Goal: Communication & Community: Connect with others

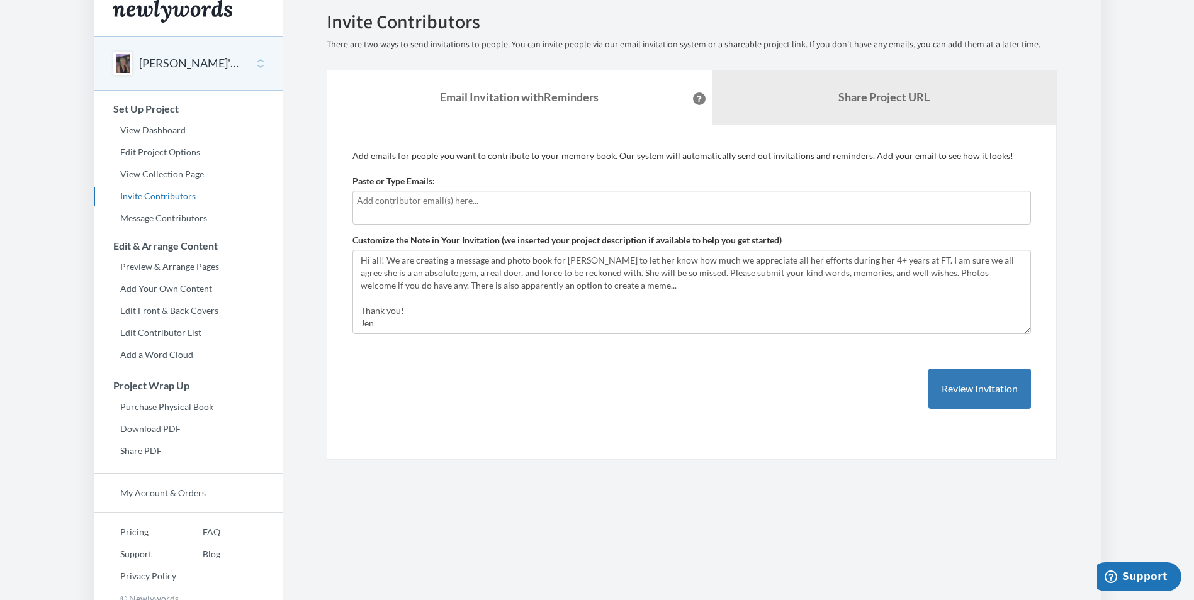
scroll to position [25, 0]
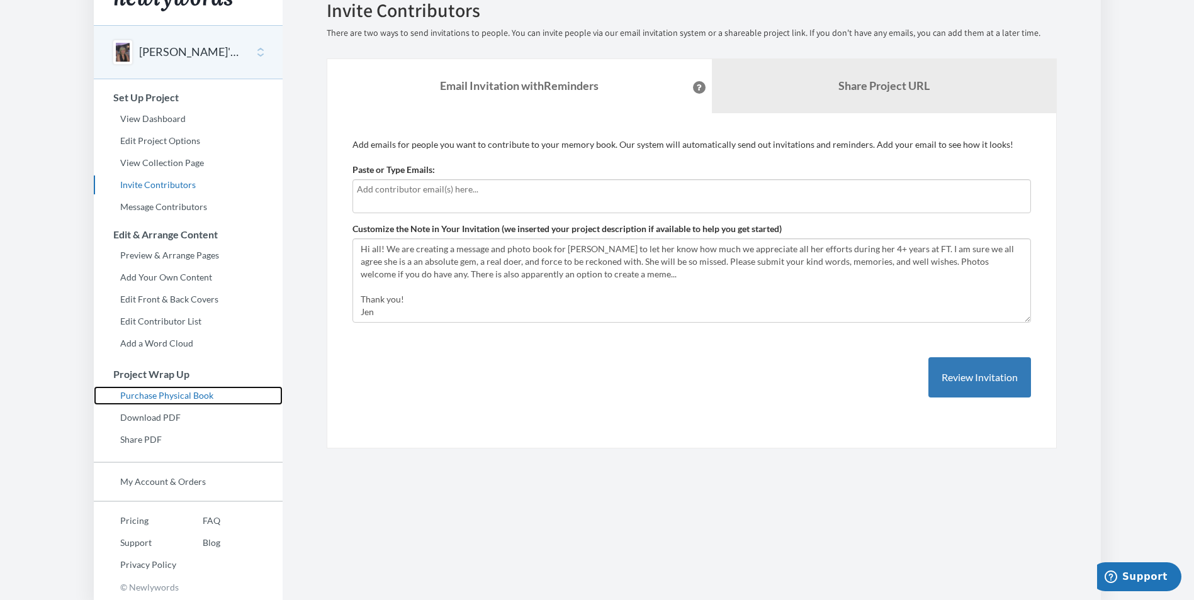
click at [205, 400] on link "Purchase Physical Book" at bounding box center [188, 395] width 189 height 19
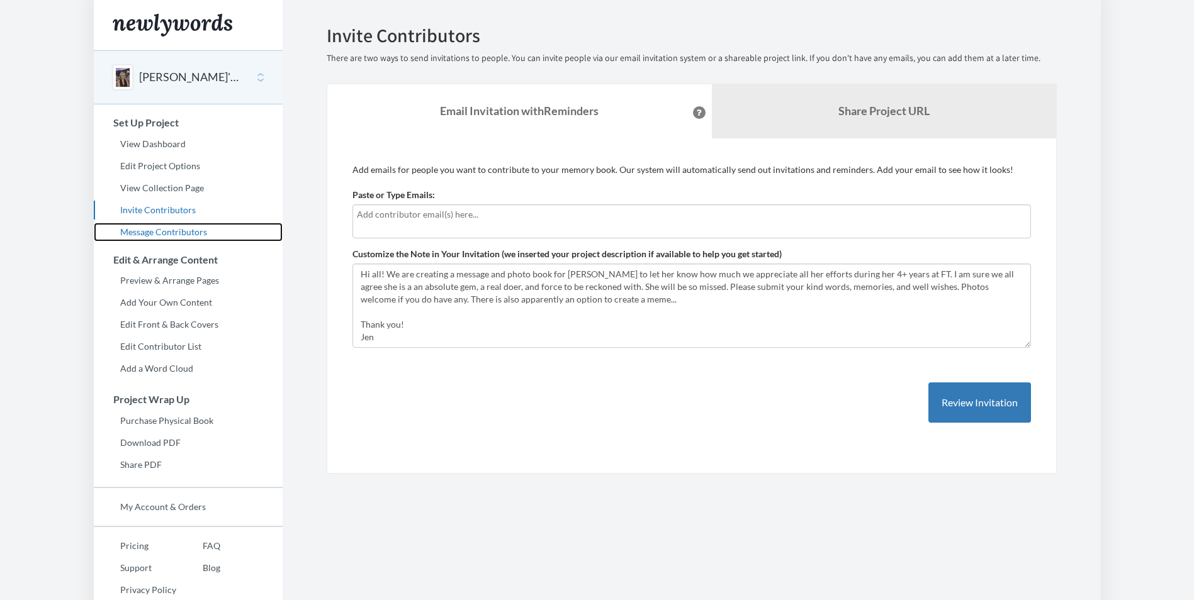
click at [185, 237] on link "Message Contributors" at bounding box center [188, 232] width 189 height 19
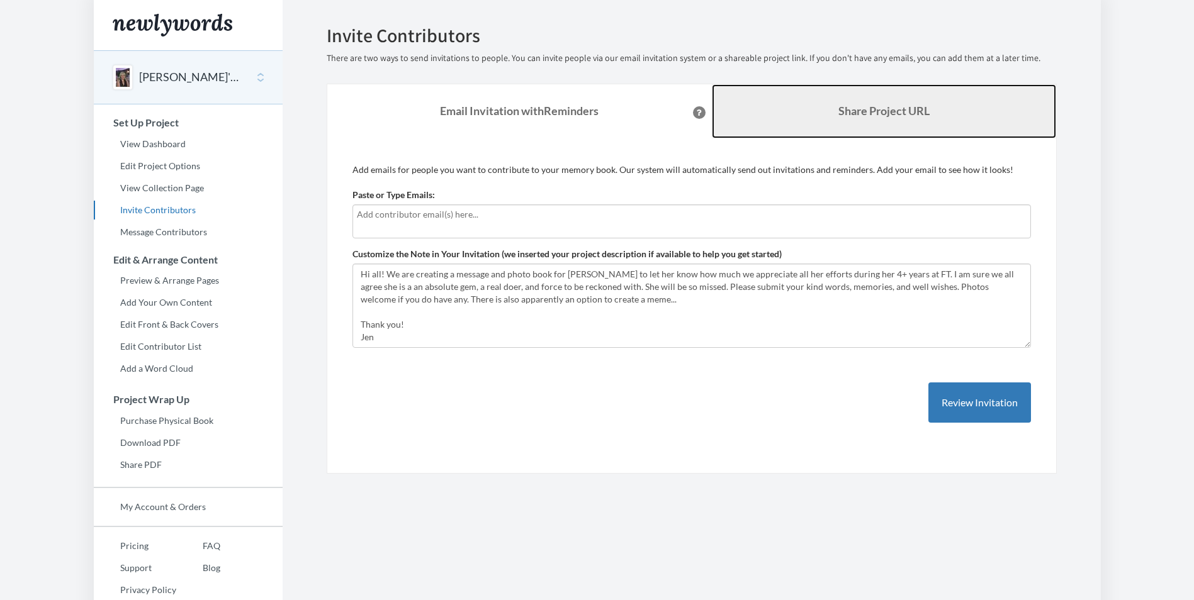
click at [881, 110] on b "Share Project URL" at bounding box center [883, 111] width 91 height 14
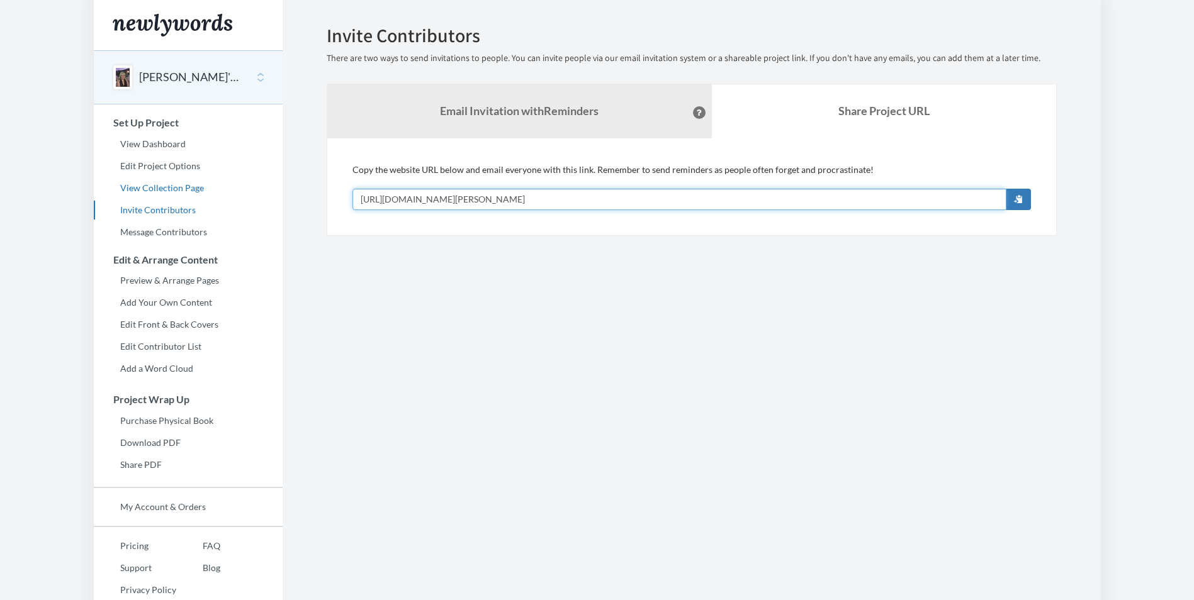
drag, startPoint x: 602, startPoint y: 204, endPoint x: 244, endPoint y: 191, distance: 357.7
click at [247, 193] on div "Main menu [PERSON_NAME]'s Retirement Select a project [PERSON_NAME]'s Retiremen…" at bounding box center [597, 312] width 1007 height 625
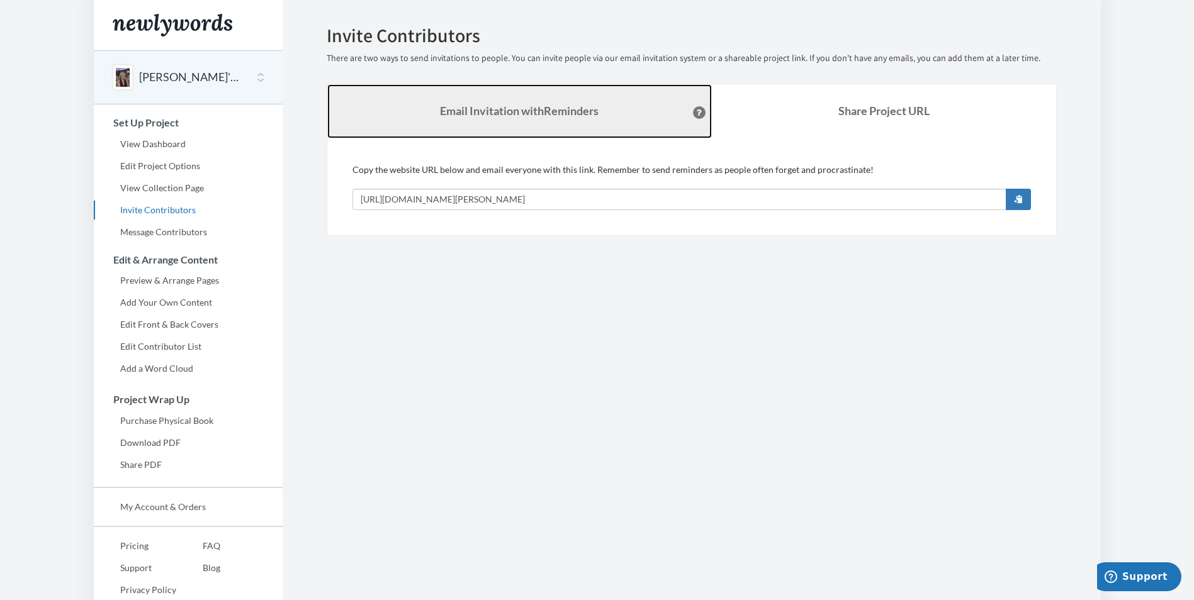
click at [596, 119] on link "Email Invitation with Reminders" at bounding box center [519, 111] width 384 height 54
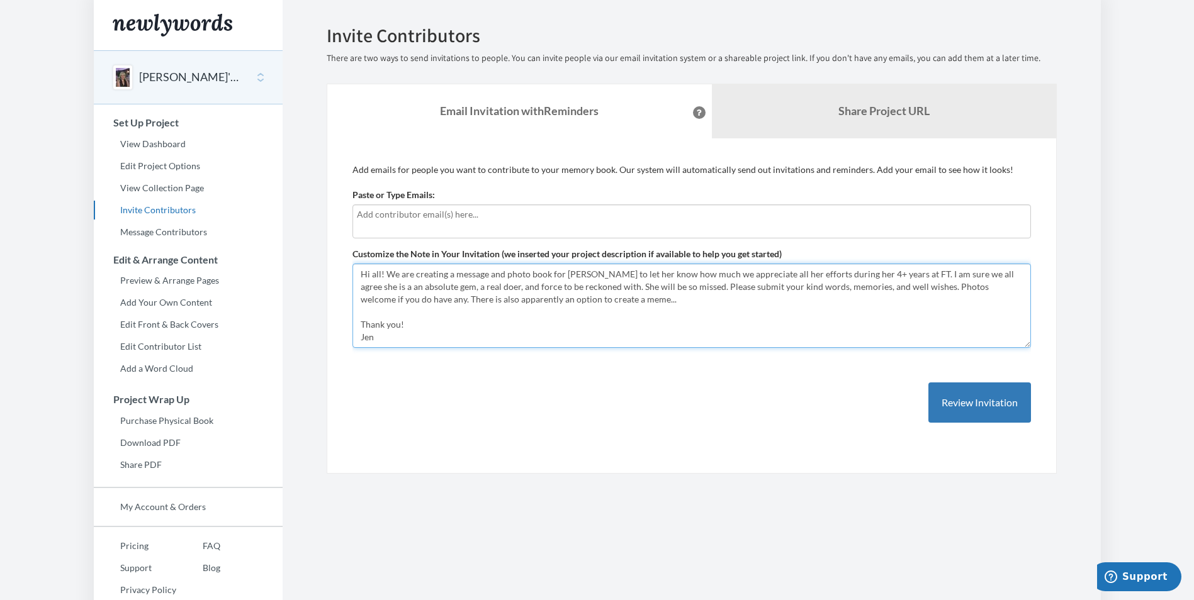
drag, startPoint x: 556, startPoint y: 328, endPoint x: 547, endPoint y: 327, distance: 8.8
click at [558, 326] on textarea "Hi all! We are creating a message and photo book for [PERSON_NAME] to let her k…" at bounding box center [691, 306] width 678 height 84
click at [462, 217] on input "text" at bounding box center [692, 215] width 670 height 14
click at [711, 231] on div at bounding box center [691, 222] width 678 height 34
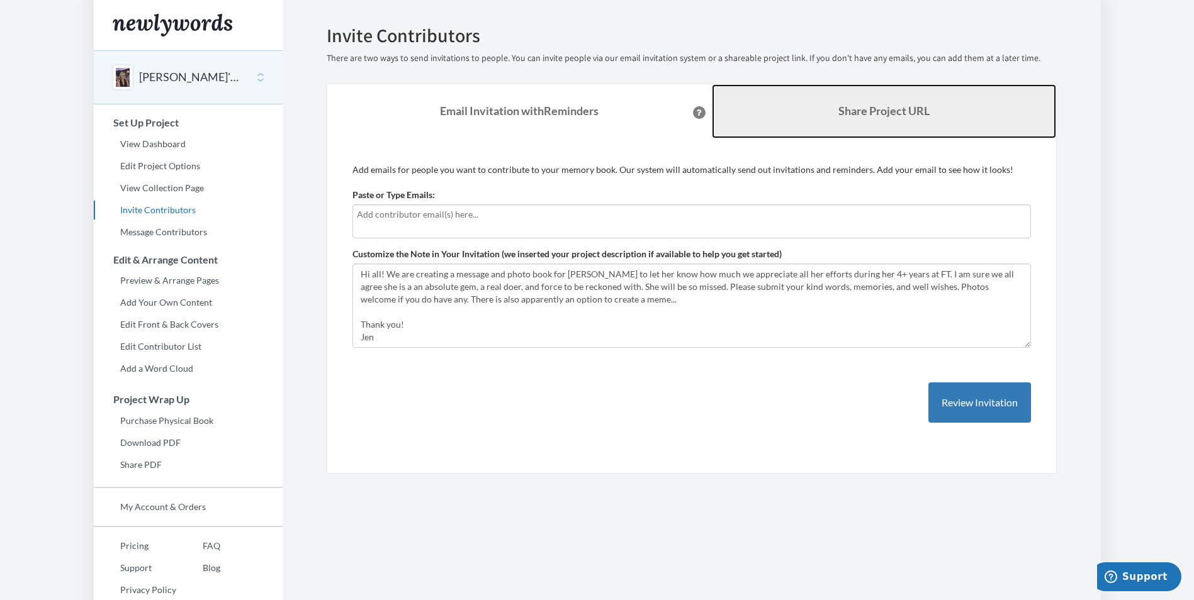
click at [818, 117] on link "Share Project URL" at bounding box center [884, 111] width 344 height 54
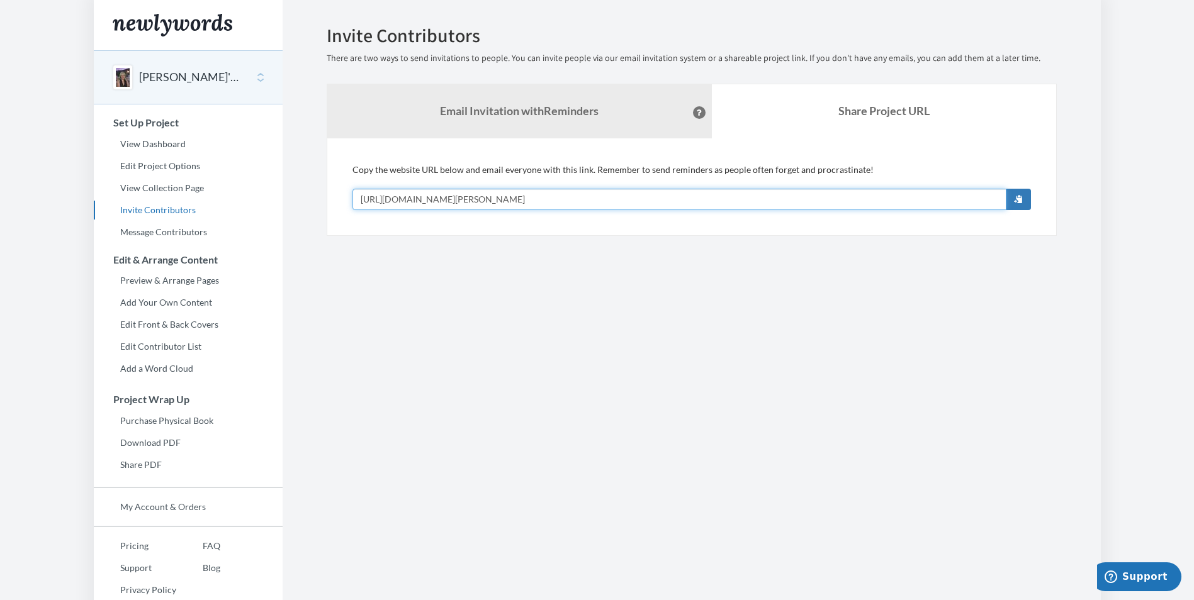
drag, startPoint x: 603, startPoint y: 193, endPoint x: 57, endPoint y: 132, distance: 549.6
click at [58, 133] on body "Main menu Wendy's Retirement Select a project Wendy's Retirement Start Project …" at bounding box center [597, 300] width 1194 height 600
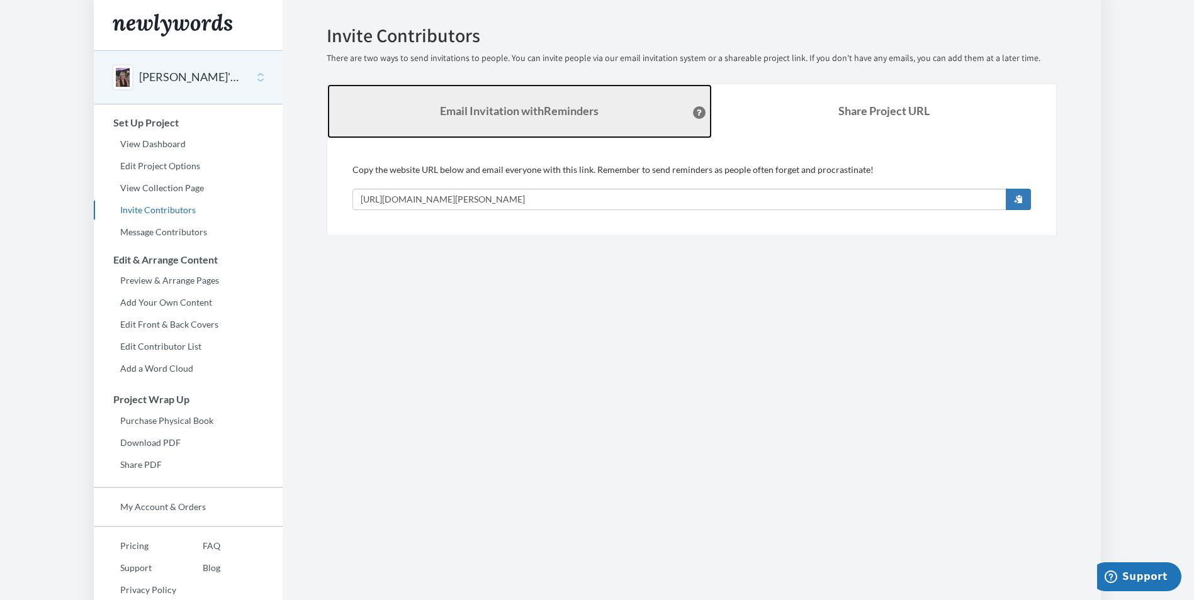
click at [568, 120] on link "Email Invitation with Reminders" at bounding box center [519, 111] width 384 height 54
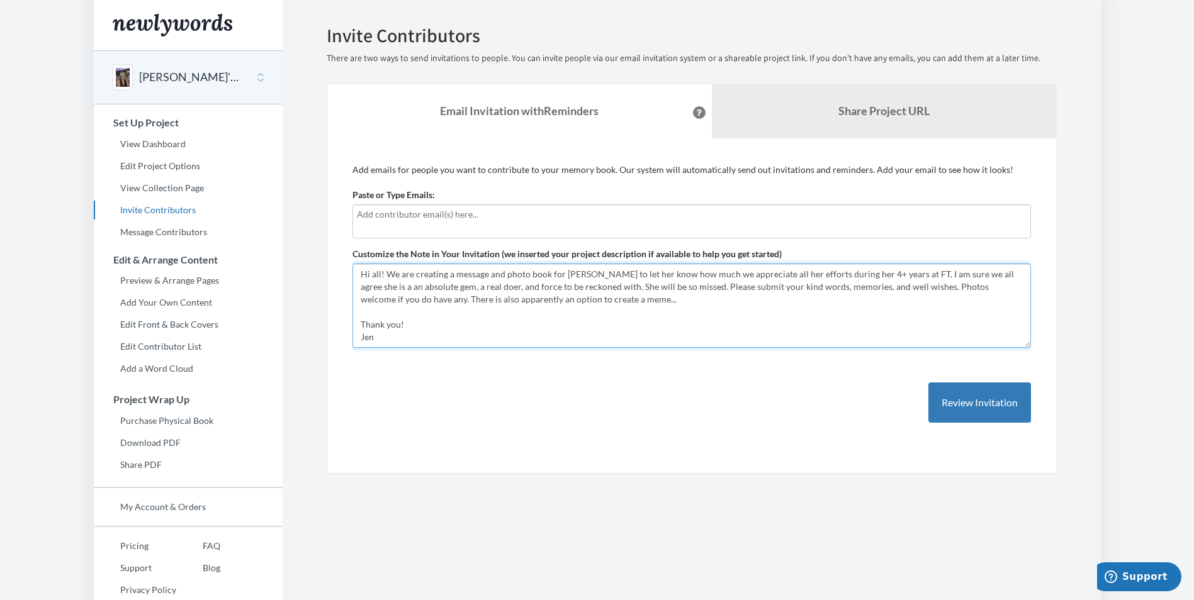
drag, startPoint x: 480, startPoint y: 344, endPoint x: 471, endPoint y: 343, distance: 8.9
click at [480, 343] on textarea "Hi all! We are creating a message and photo book for [PERSON_NAME] to let her k…" at bounding box center [691, 306] width 678 height 84
drag, startPoint x: 470, startPoint y: 343, endPoint x: 178, endPoint y: 193, distance: 328.4
click at [178, 193] on div "Main menu Wendy's Retirement Select a project Wendy's Retirement Start Project …" at bounding box center [597, 312] width 1007 height 625
